Goal: Obtain resource: Download file/media

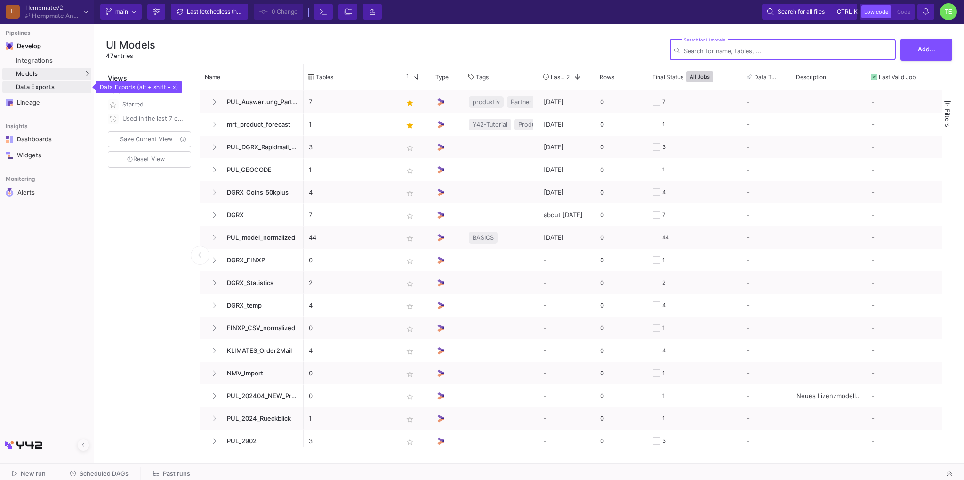
click at [30, 84] on div "Data Exports" at bounding box center [52, 87] width 73 height 8
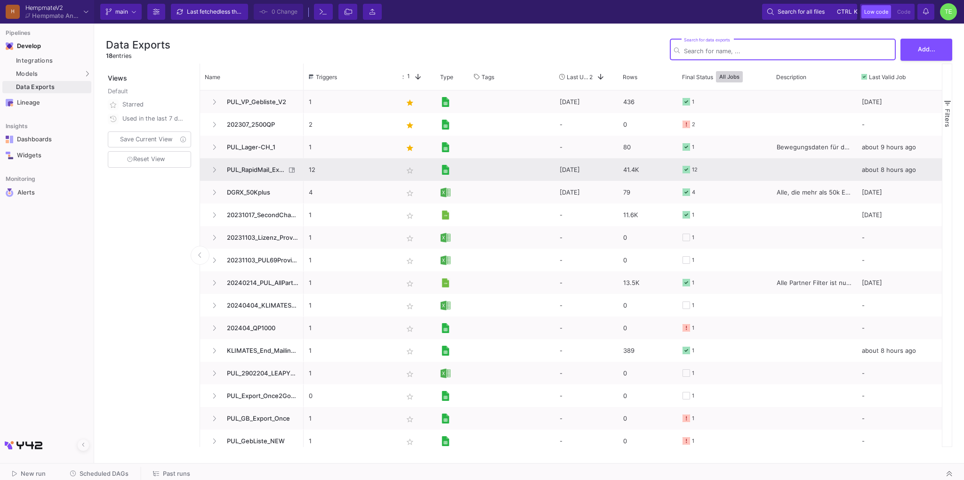
click at [255, 168] on span "PUL_RapidMail_Export2024" at bounding box center [253, 170] width 64 height 22
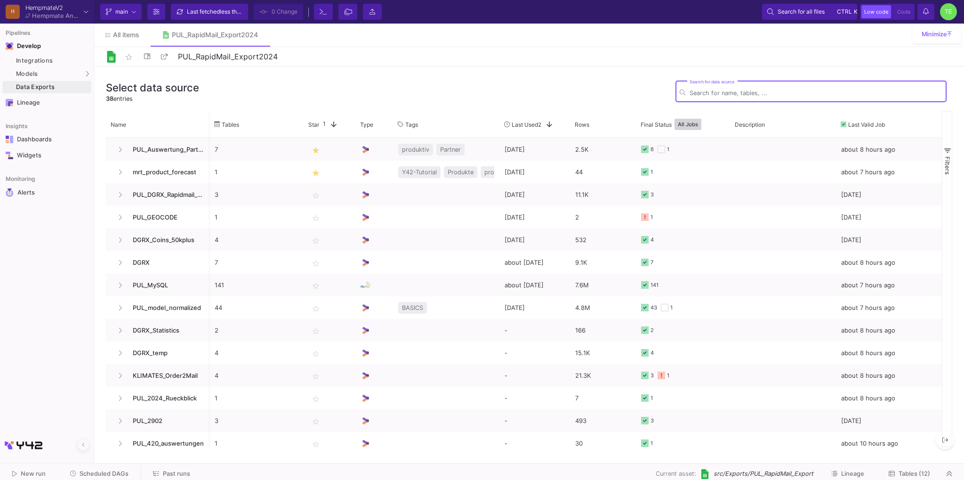
click at [893, 473] on icon at bounding box center [892, 473] width 6 height 6
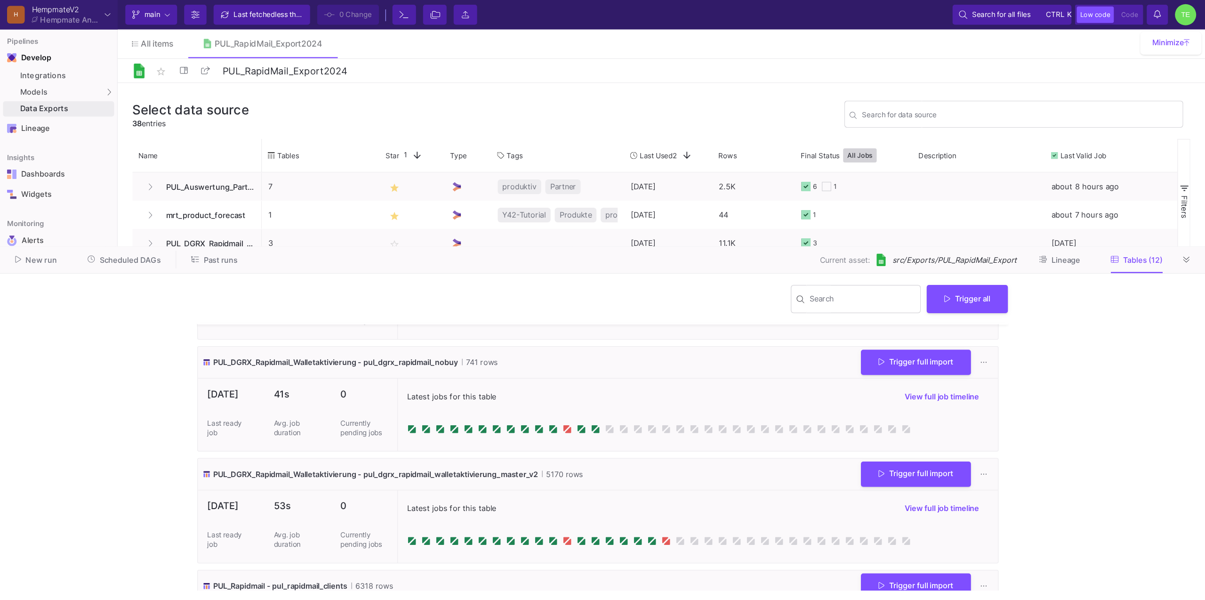
scroll to position [190, 0]
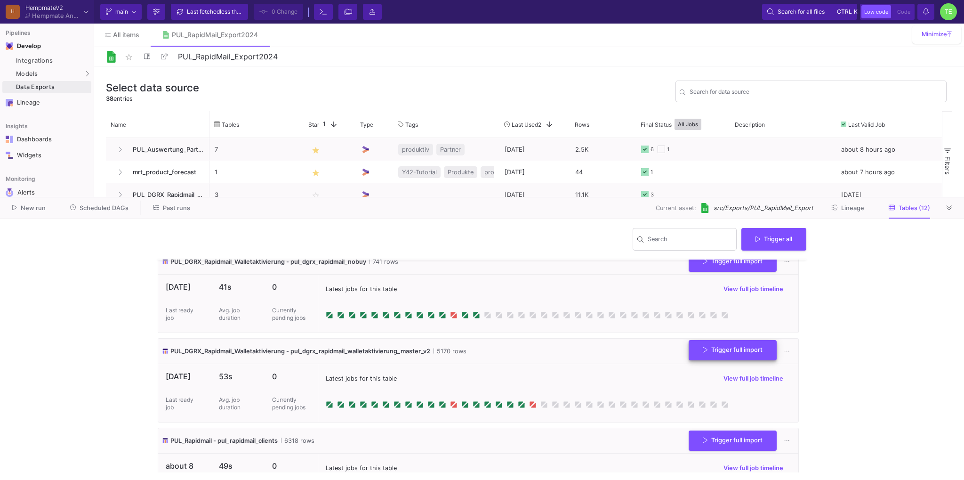
click at [763, 356] on button "Trigger full import" at bounding box center [733, 350] width 88 height 20
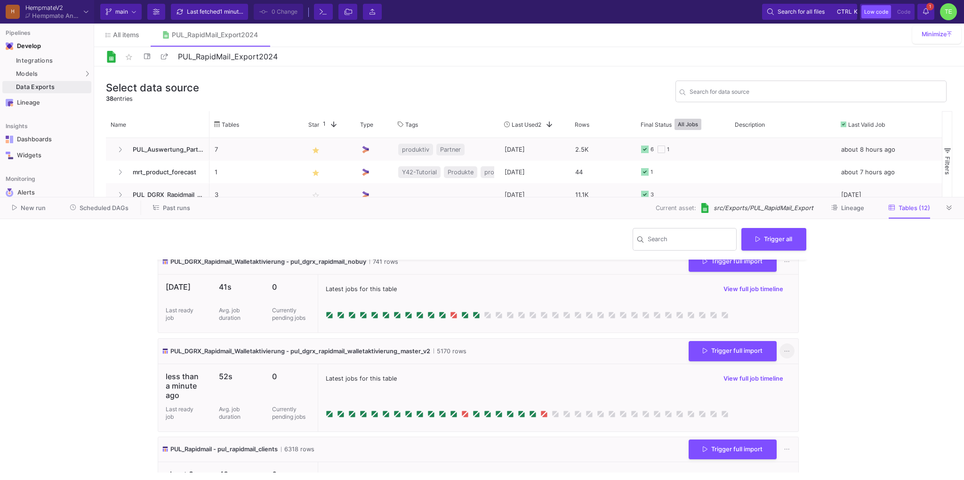
click at [790, 350] on button at bounding box center [787, 351] width 15 height 15
click at [805, 391] on link "Download CSV" at bounding box center [816, 396] width 72 height 23
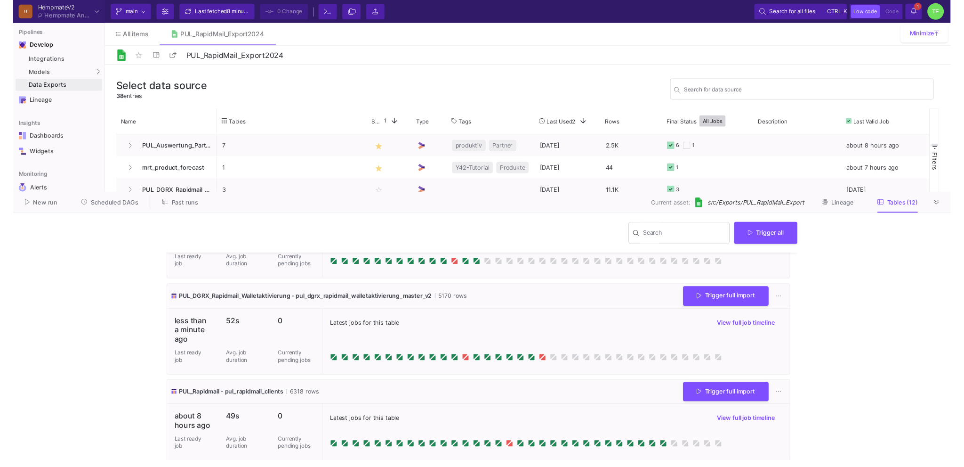
scroll to position [237, 0]
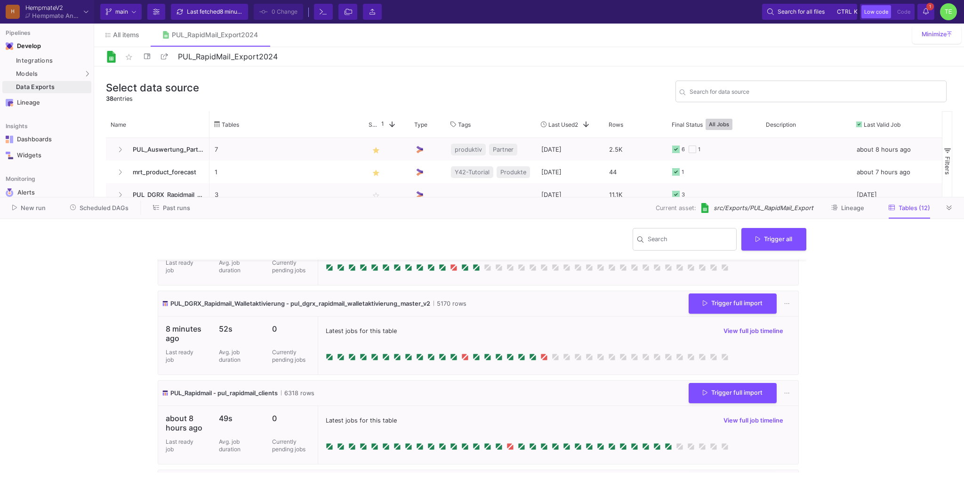
click at [24, 210] on span "New run" at bounding box center [33, 207] width 25 height 7
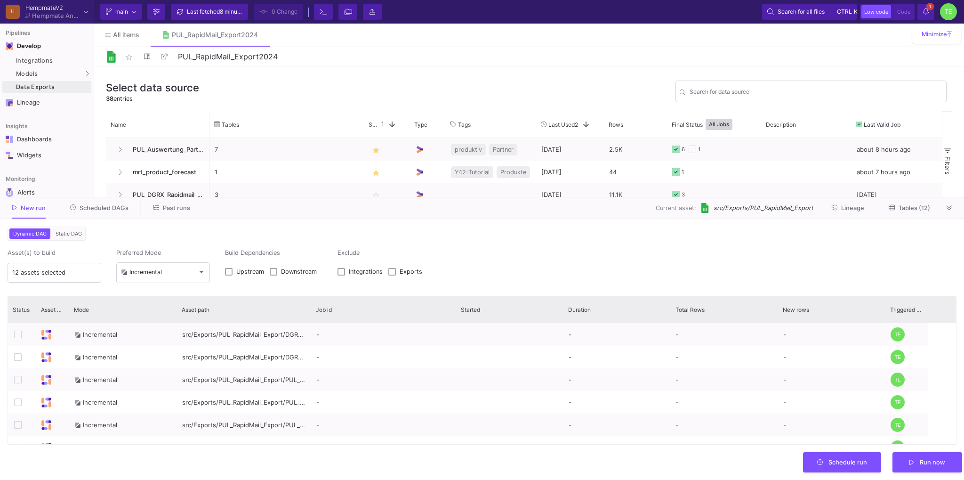
click at [230, 270] on span at bounding box center [229, 272] width 8 height 8
click at [229, 275] on input "Upstream" at bounding box center [228, 275] width 0 height 0
checkbox input "true"
